Goal: Task Accomplishment & Management: Manage account settings

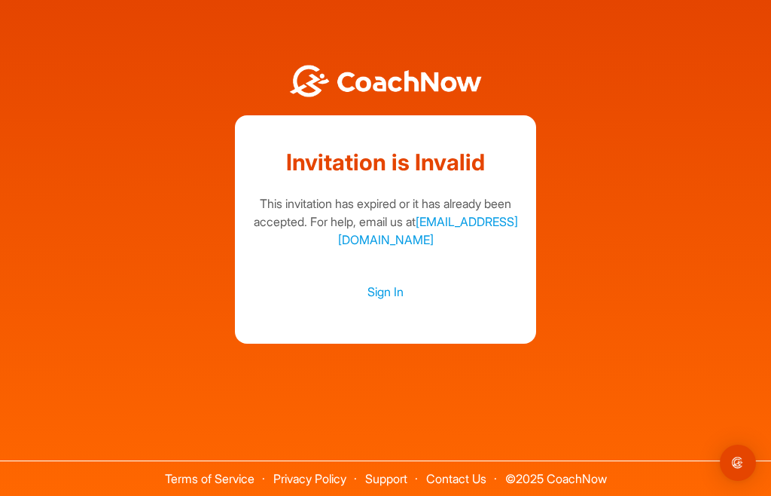
click at [393, 301] on link "Sign In" at bounding box center [385, 292] width 271 height 20
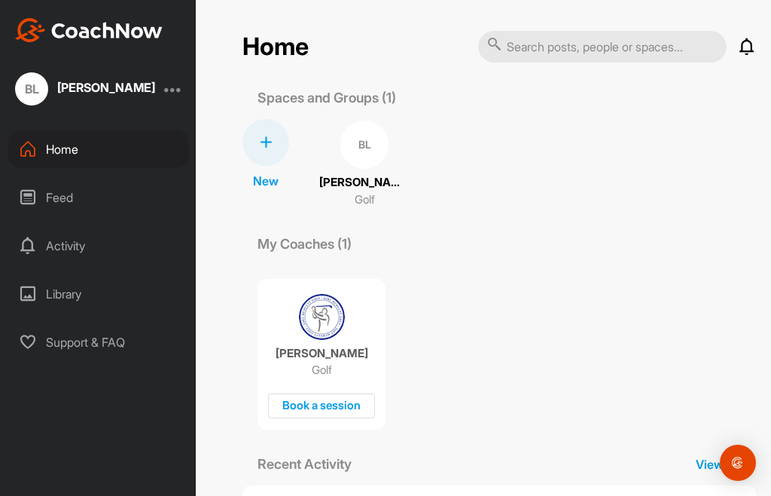
click at [288, 350] on p "[PERSON_NAME]" at bounding box center [322, 353] width 93 height 15
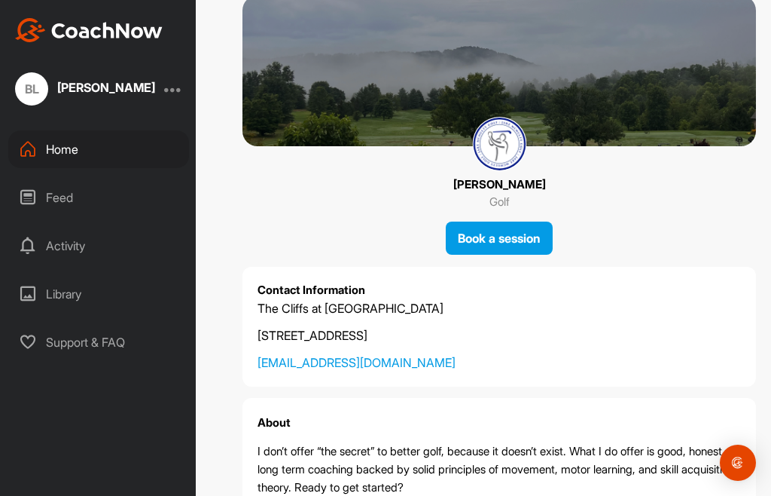
click at [35, 96] on div "BL" at bounding box center [31, 88] width 33 height 33
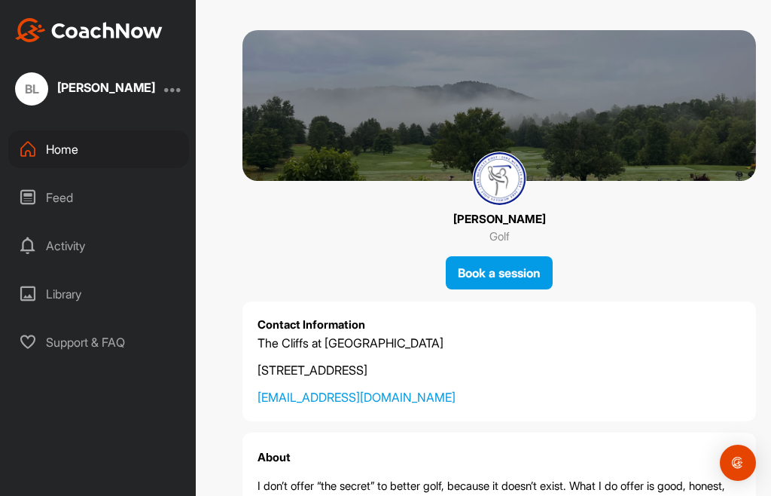
click at [61, 151] on div "Home" at bounding box center [98, 149] width 181 height 38
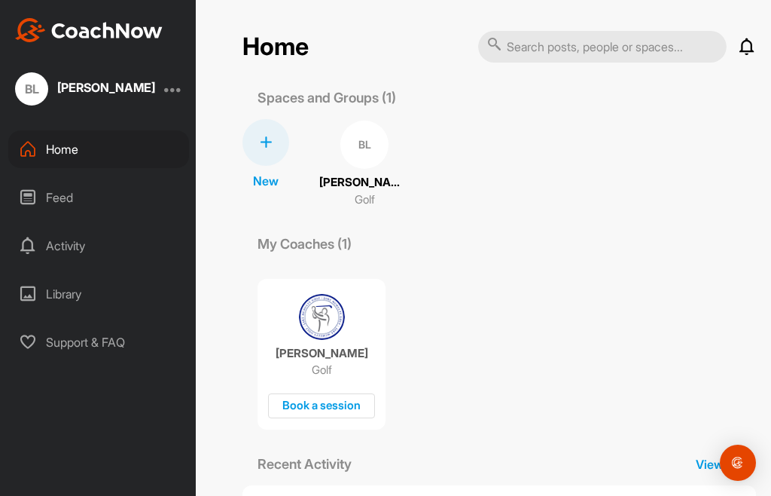
click at [352, 154] on div "BL" at bounding box center [365, 145] width 48 height 48
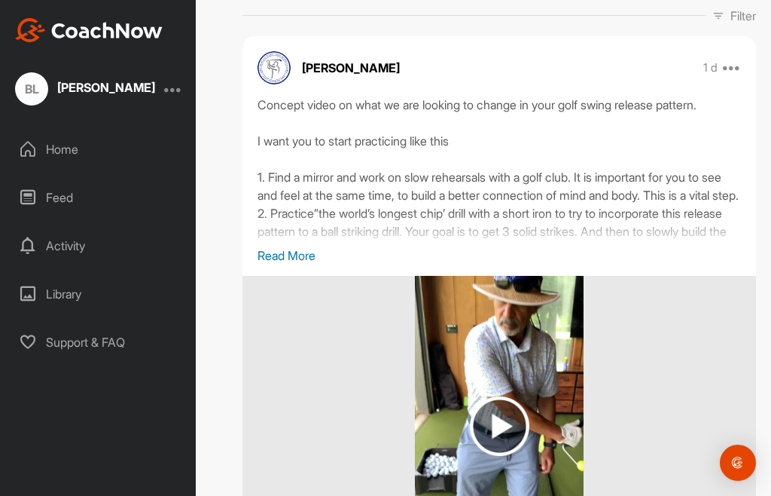
scroll to position [250, 0]
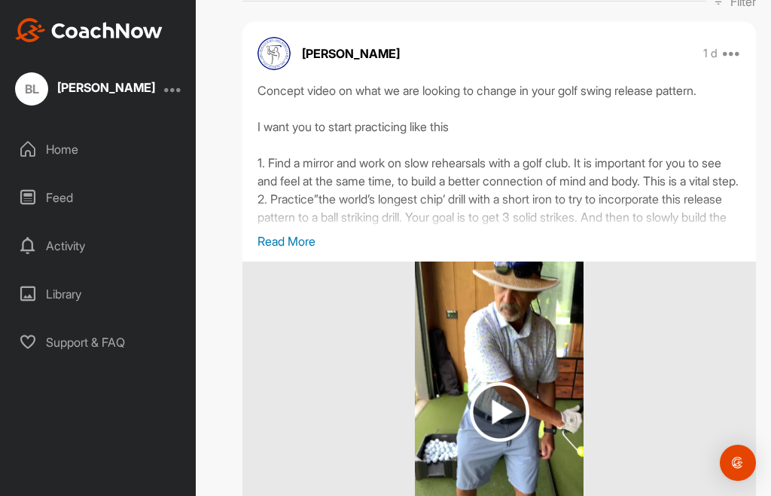
click at [267, 243] on p "Read More" at bounding box center [500, 241] width 484 height 18
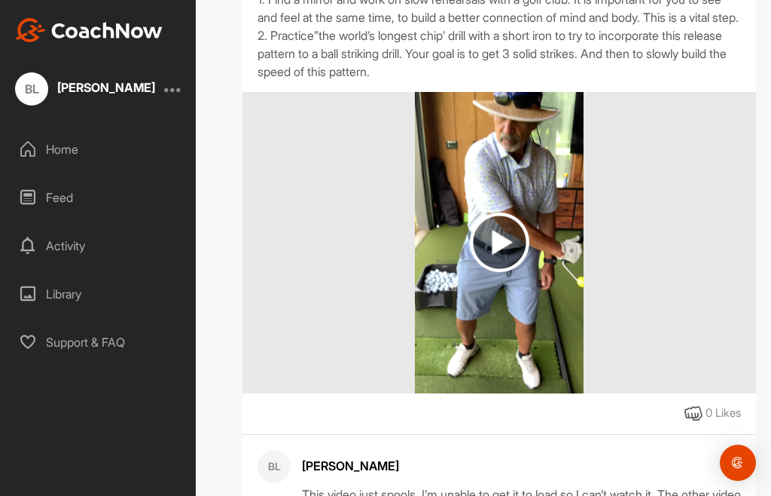
scroll to position [425, 0]
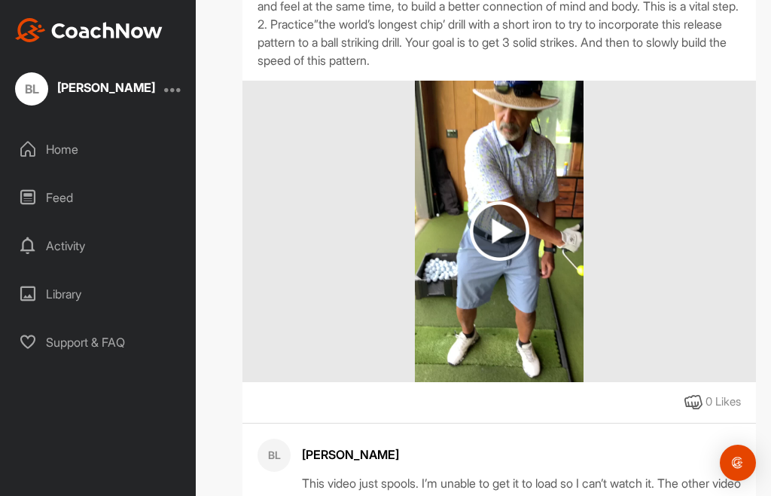
click at [505, 252] on img at bounding box center [500, 231] width 60 height 60
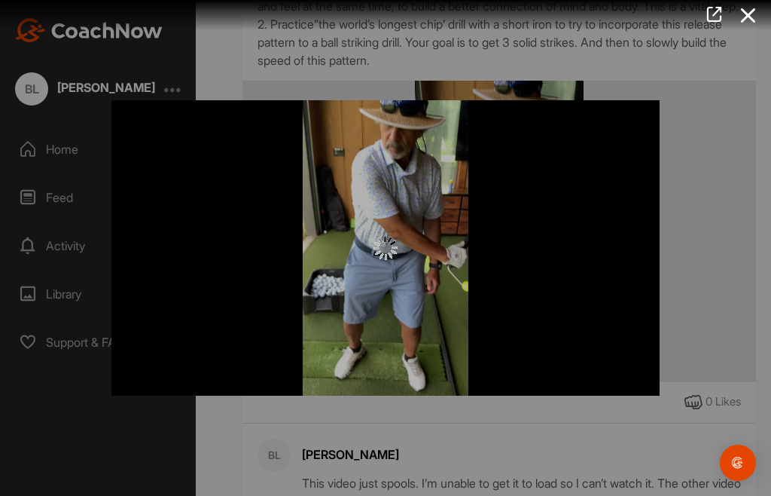
scroll to position [0, 0]
click at [256, 259] on div at bounding box center [385, 248] width 548 height 24
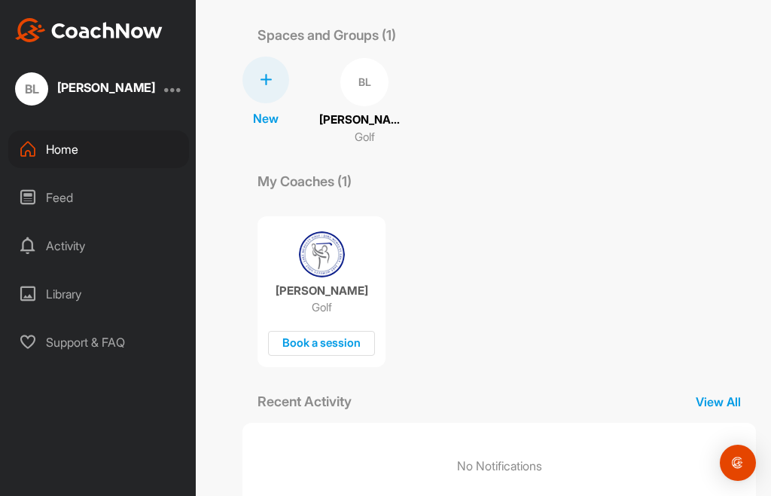
scroll to position [60, 0]
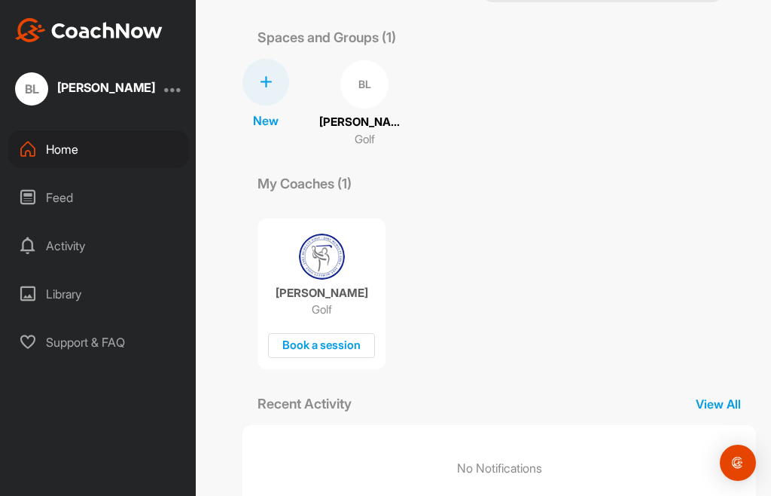
click at [88, 91] on div "[PERSON_NAME]" at bounding box center [106, 87] width 98 height 12
click at [155, 85] on div "BL [PERSON_NAME]" at bounding box center [98, 88] width 196 height 33
click at [168, 96] on div at bounding box center [173, 89] width 18 height 18
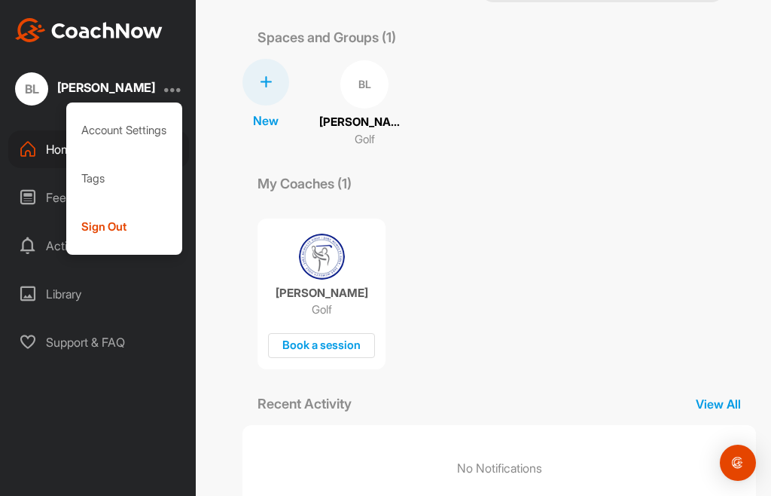
click at [105, 135] on div "Account Settings" at bounding box center [124, 130] width 117 height 48
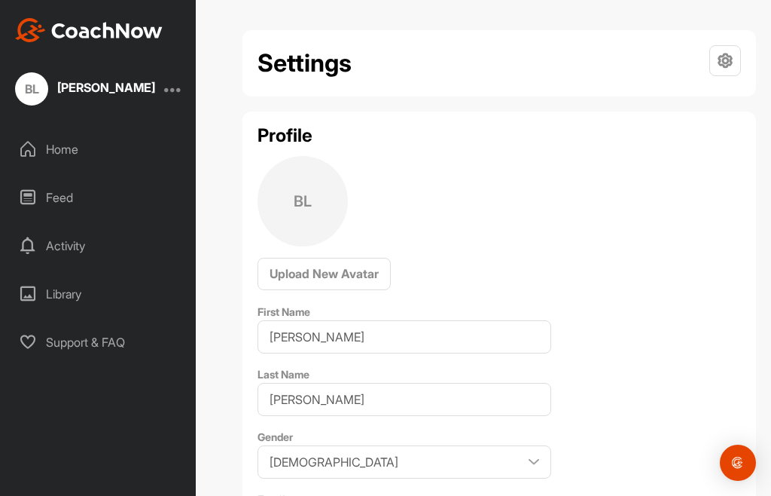
click at [0, 86] on div "BL [PERSON_NAME]" at bounding box center [98, 88] width 196 height 33
